Goal: Task Accomplishment & Management: Manage account settings

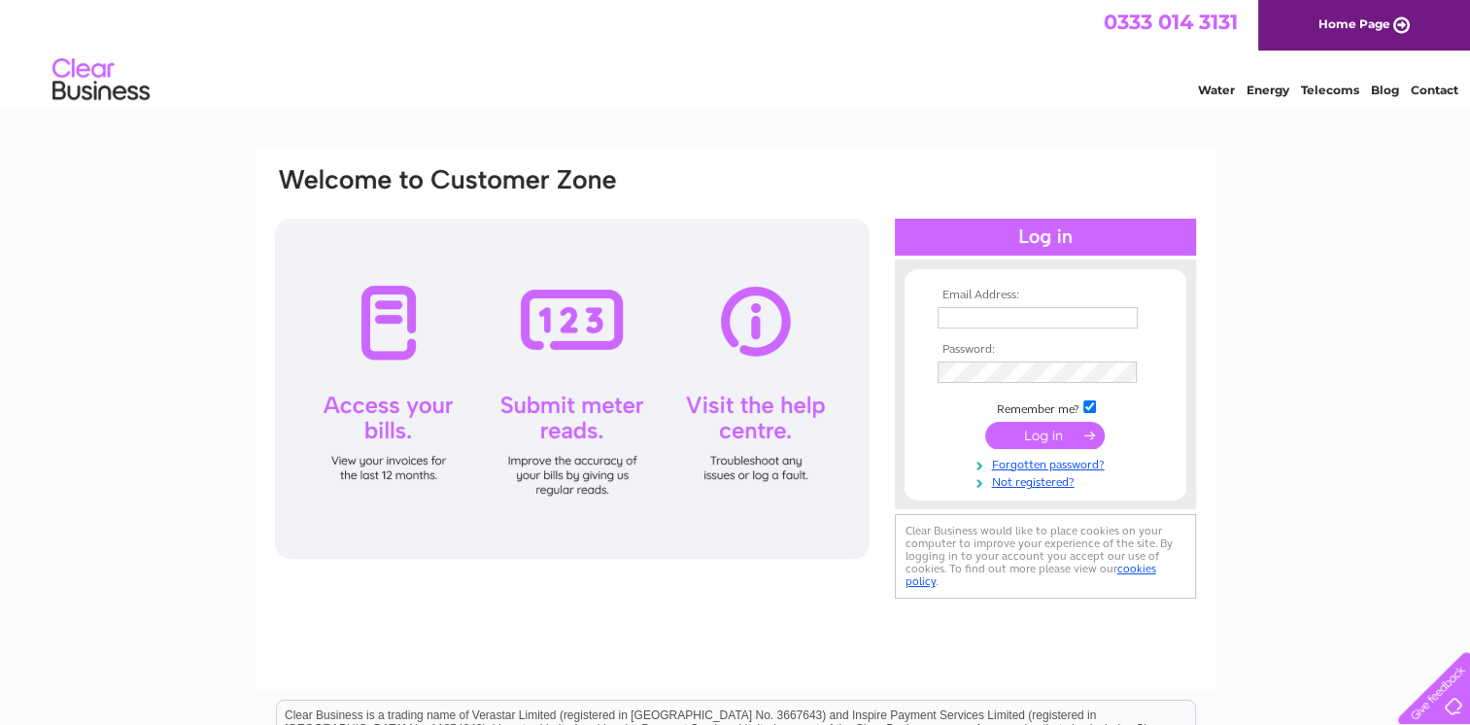
type input "info@ec-pc.co.uk"
click at [1013, 434] on input "submit" at bounding box center [1044, 435] width 119 height 27
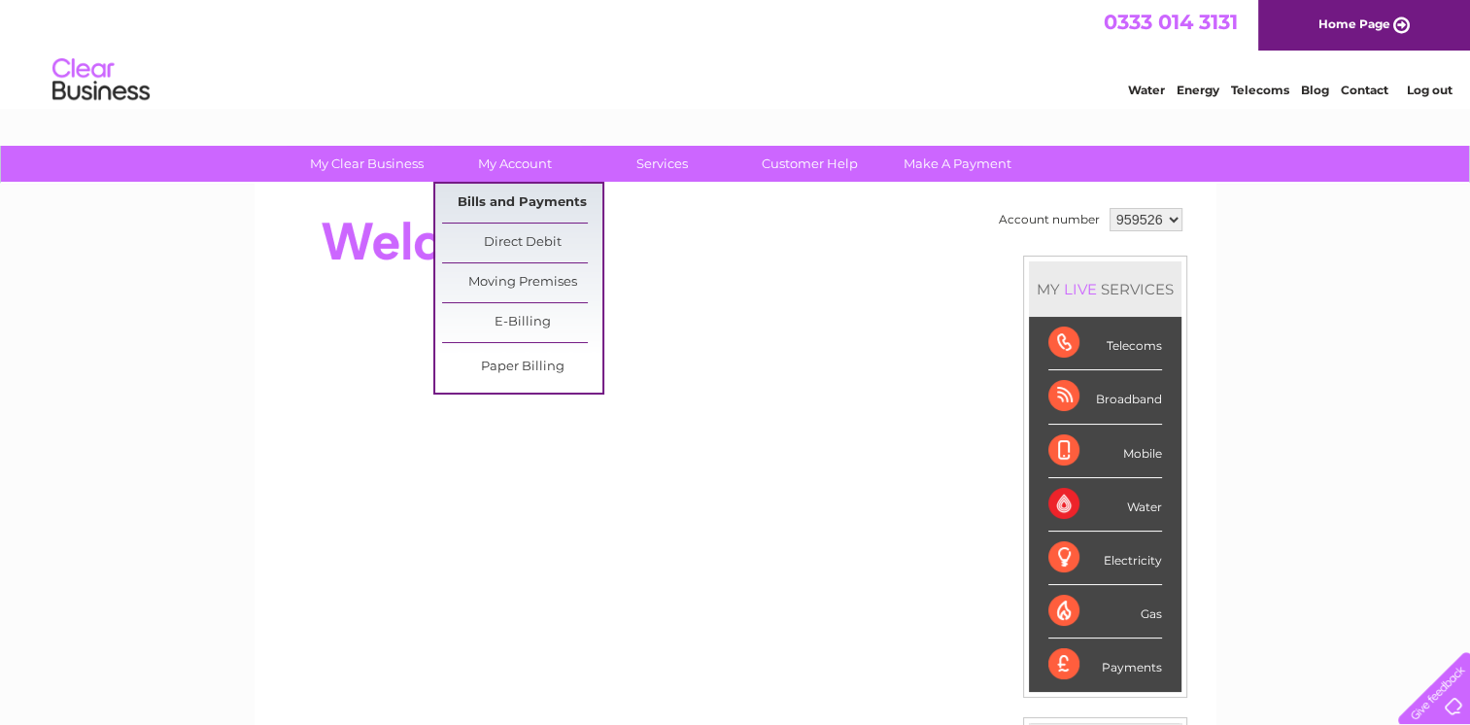
click at [519, 191] on link "Bills and Payments" at bounding box center [522, 203] width 160 height 39
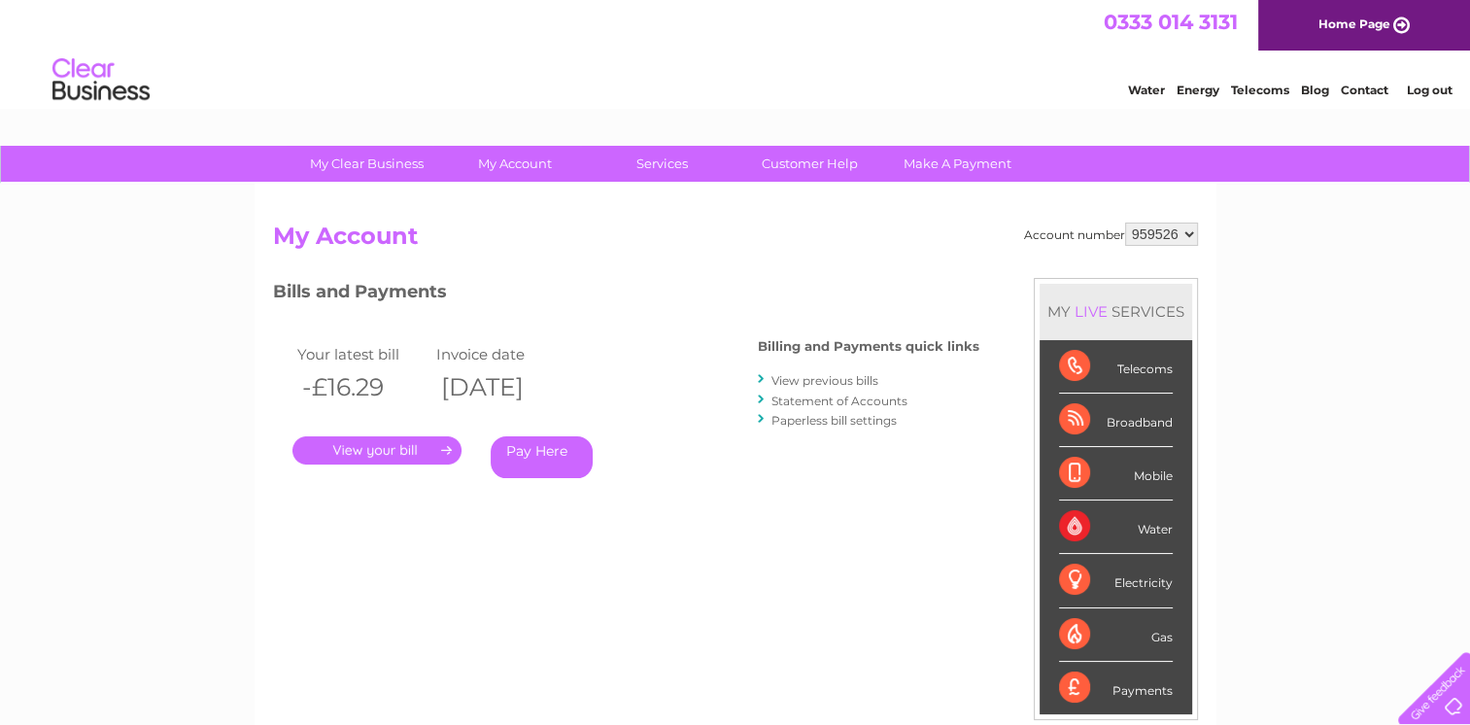
click at [399, 442] on link "." at bounding box center [376, 450] width 169 height 28
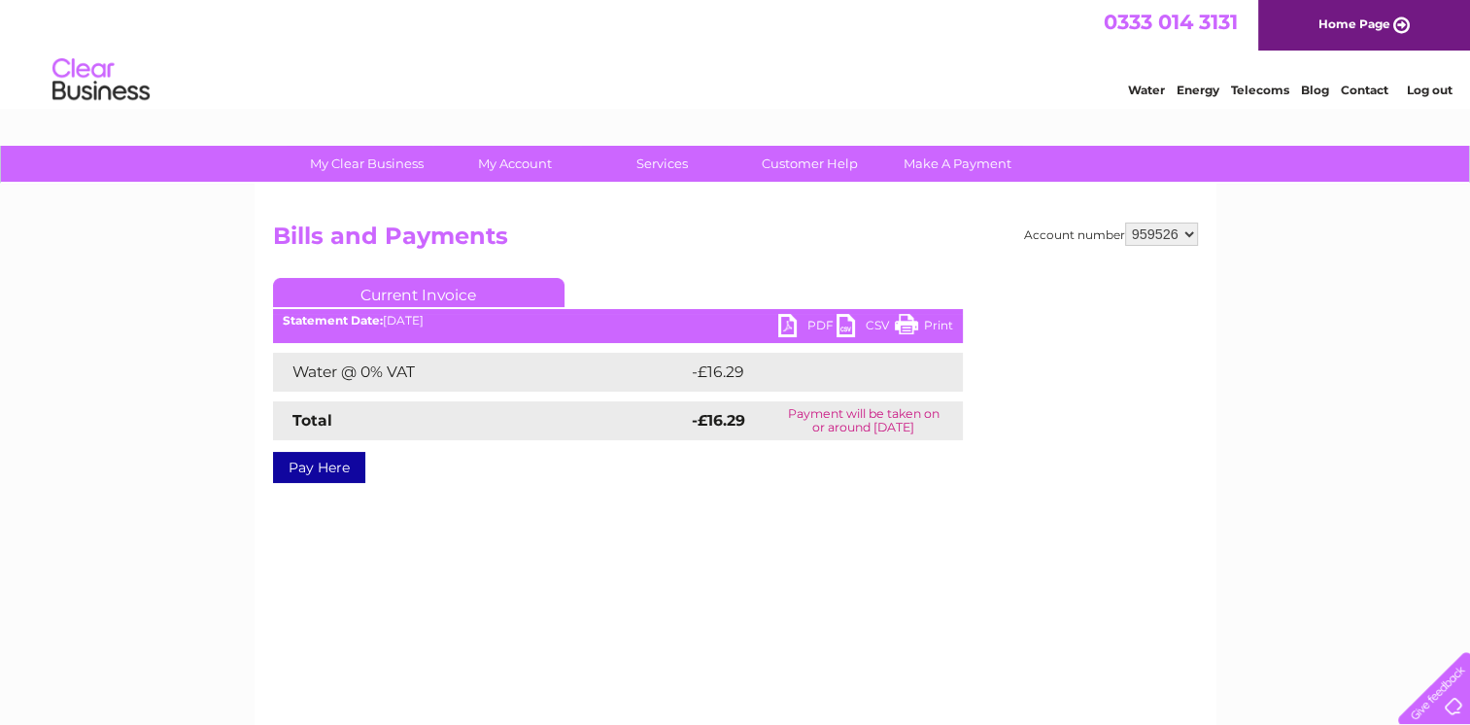
click at [813, 321] on link "PDF" at bounding box center [807, 328] width 58 height 28
